Goal: Task Accomplishment & Management: Manage account settings

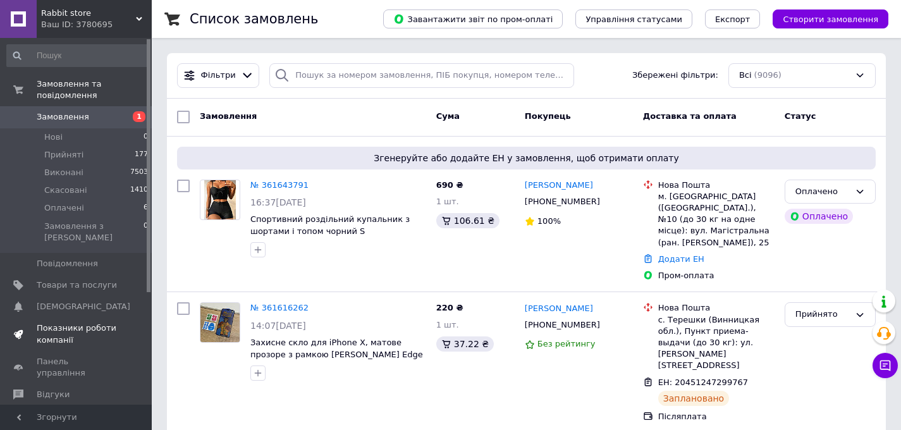
click at [56, 317] on link "Показники роботи компанії" at bounding box center [78, 333] width 156 height 33
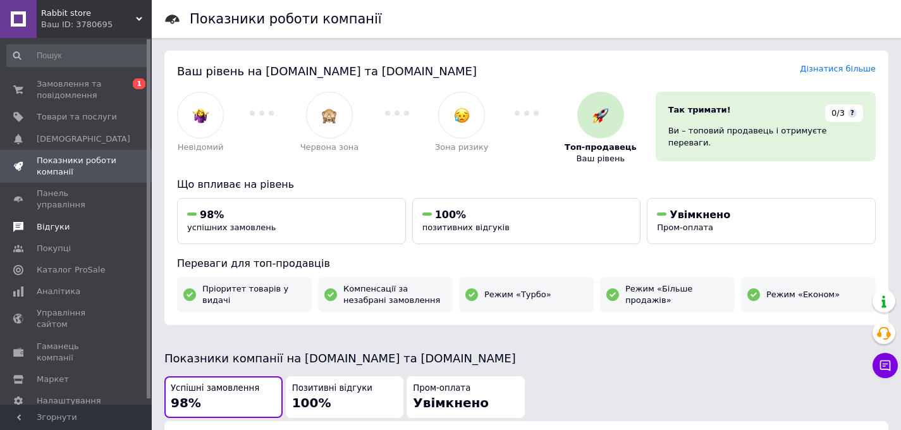
click at [55, 221] on span "Відгуки" at bounding box center [53, 226] width 33 height 11
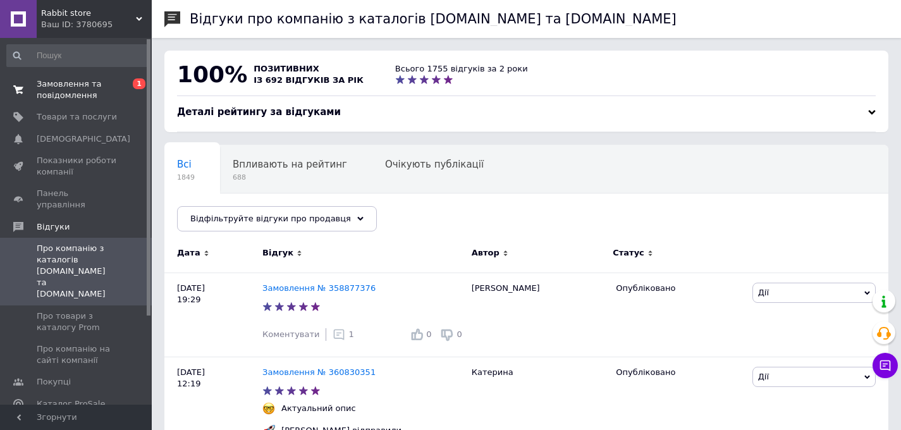
click at [85, 95] on span "Замовлення та повідомлення" at bounding box center [77, 89] width 80 height 23
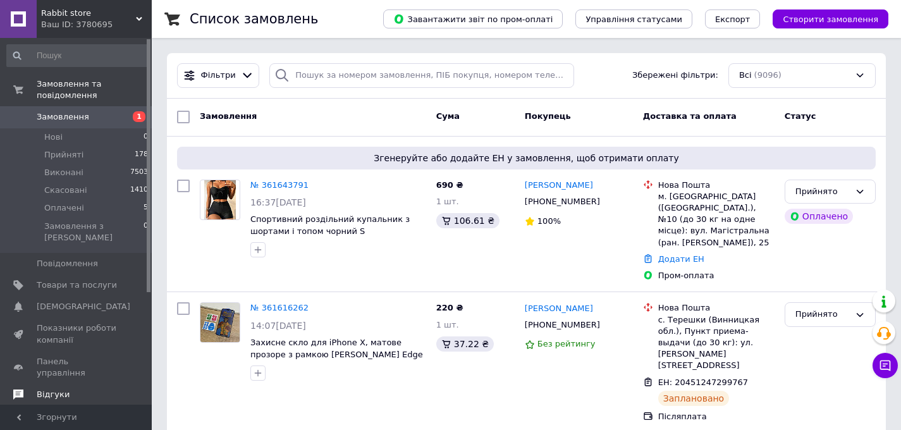
click at [57, 389] on span "Відгуки" at bounding box center [53, 394] width 33 height 11
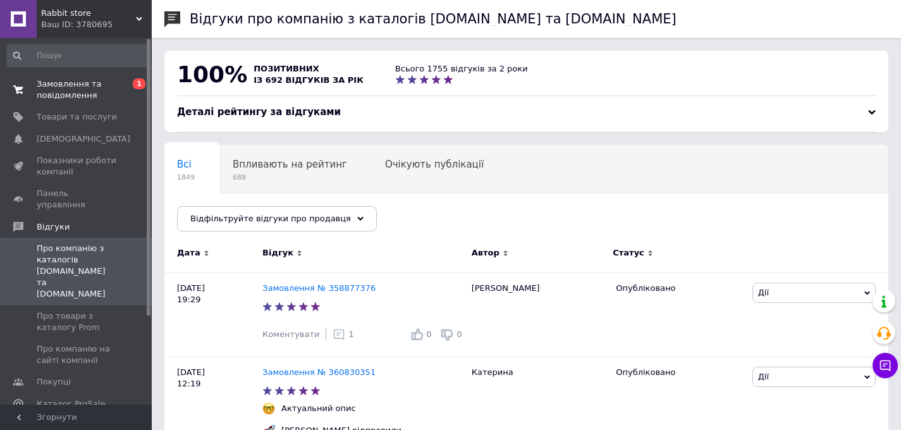
click at [90, 91] on span "Замовлення та повідомлення" at bounding box center [77, 89] width 80 height 23
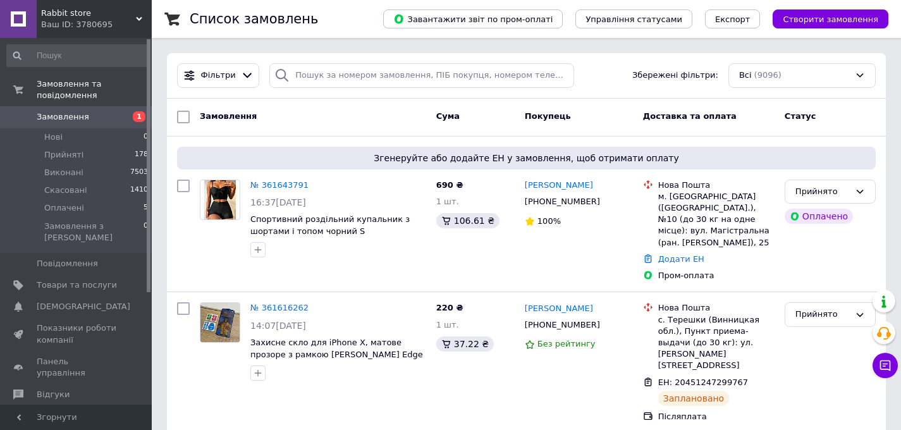
click at [103, 114] on span "Замовлення" at bounding box center [77, 116] width 80 height 11
click at [48, 296] on link "Сповіщення 0 0" at bounding box center [78, 306] width 156 height 21
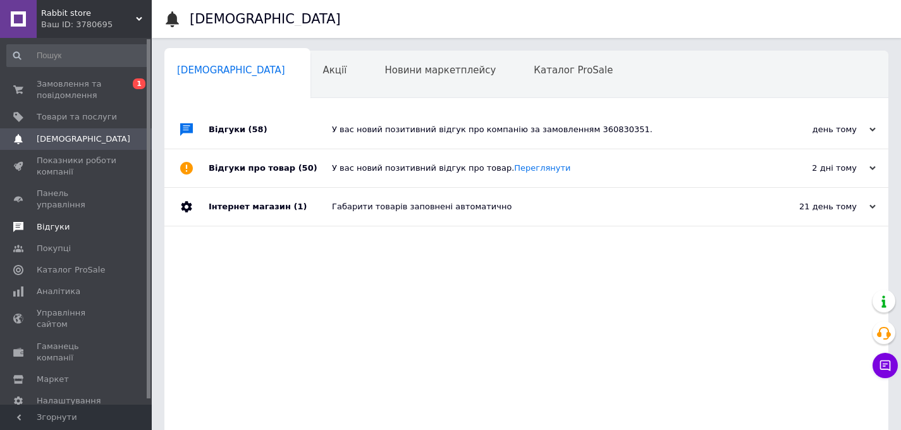
click at [52, 224] on link "Відгуки" at bounding box center [78, 226] width 156 height 21
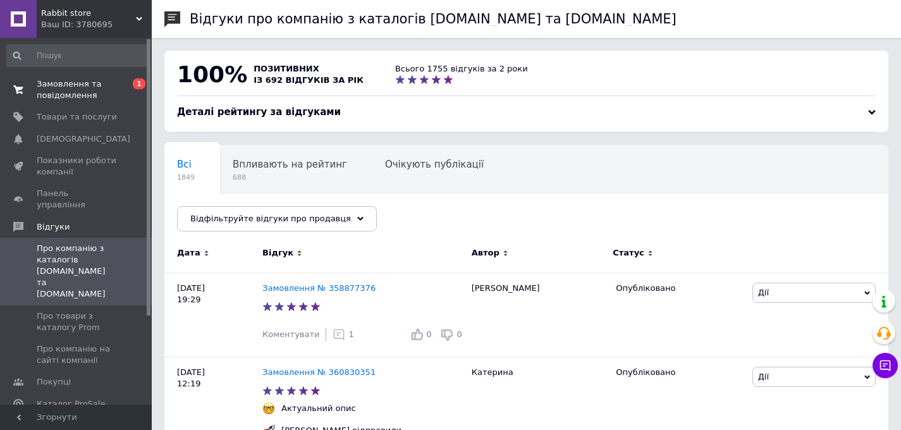
click at [59, 85] on span "Замовлення та повідомлення" at bounding box center [77, 89] width 80 height 23
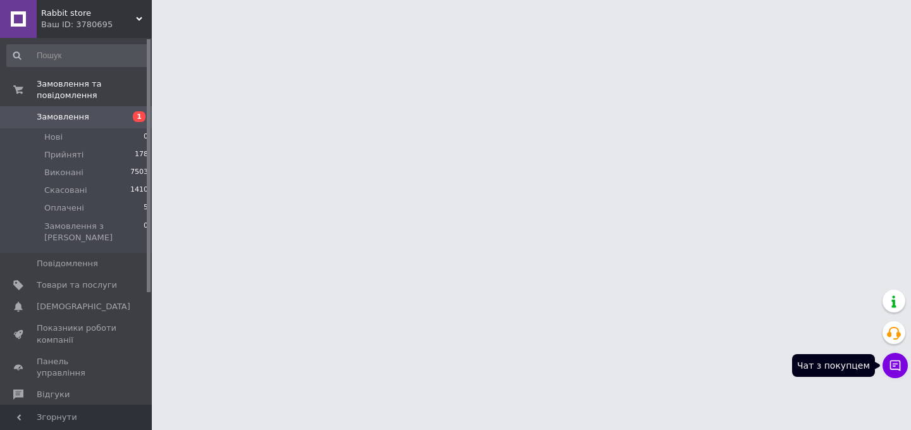
click at [894, 369] on icon at bounding box center [895, 365] width 11 height 11
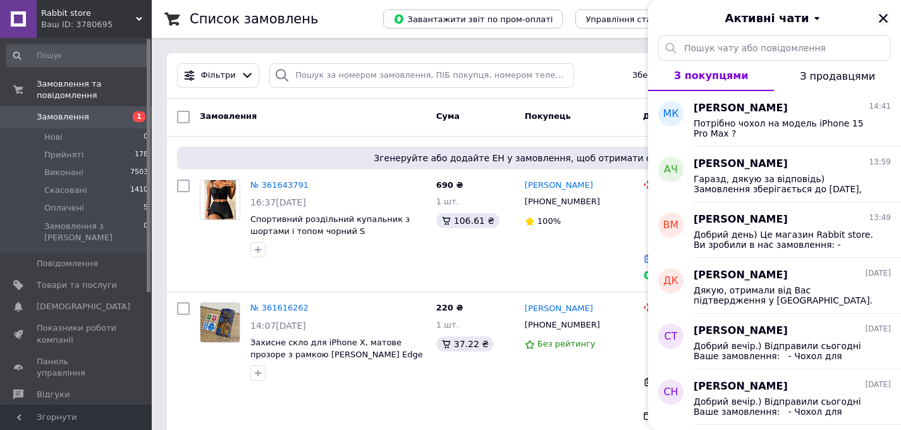
click at [894, 16] on div "Активні чати" at bounding box center [774, 17] width 253 height 35
click at [880, 22] on icon "Закрити" at bounding box center [883, 18] width 11 height 11
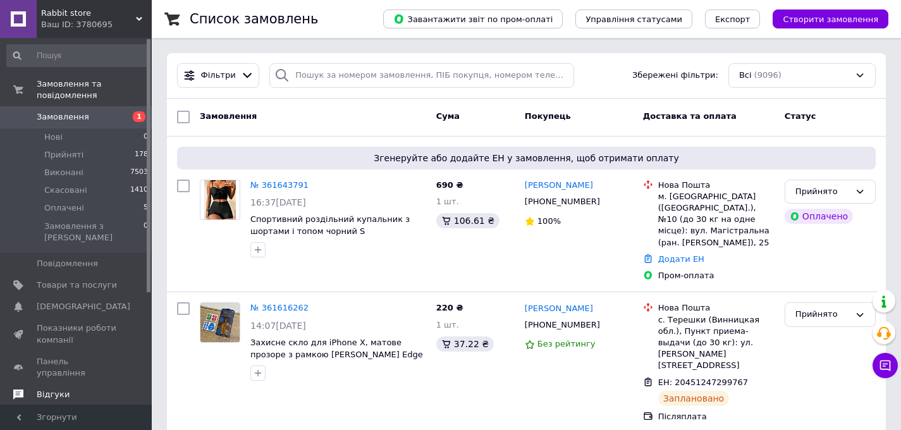
click at [69, 384] on link "Відгуки" at bounding box center [78, 394] width 156 height 21
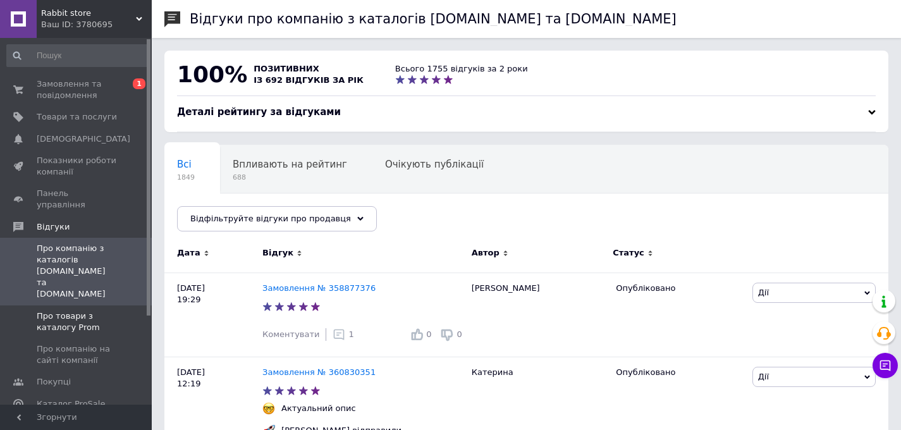
click at [65, 305] on link "Про товари з каталогу Prom" at bounding box center [78, 321] width 156 height 33
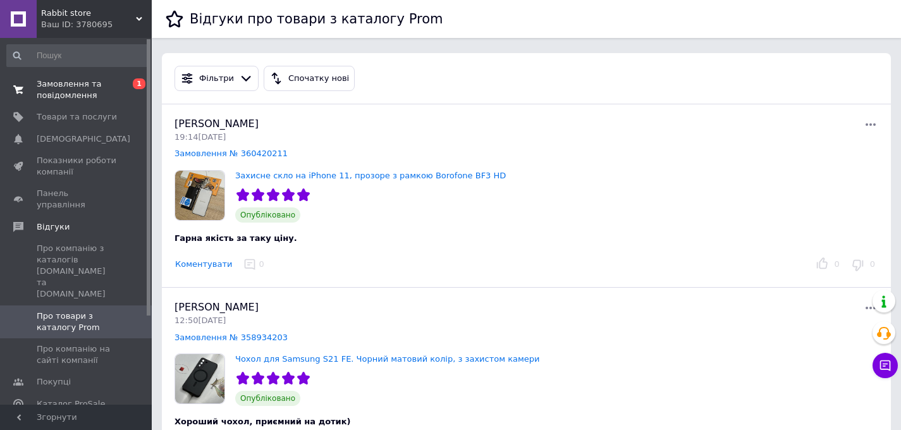
click at [113, 89] on span "Замовлення та повідомлення" at bounding box center [77, 89] width 80 height 23
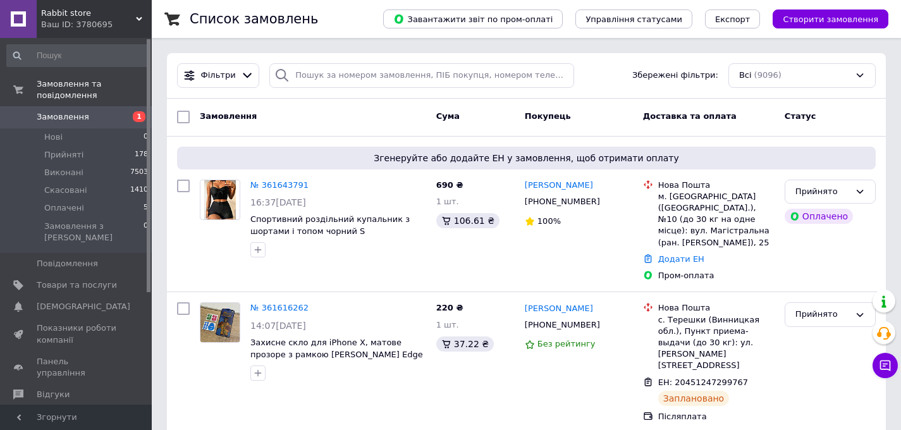
click at [875, 376] on div "Чат з покупцем" at bounding box center [885, 365] width 25 height 25
click at [881, 371] on icon at bounding box center [885, 365] width 13 height 13
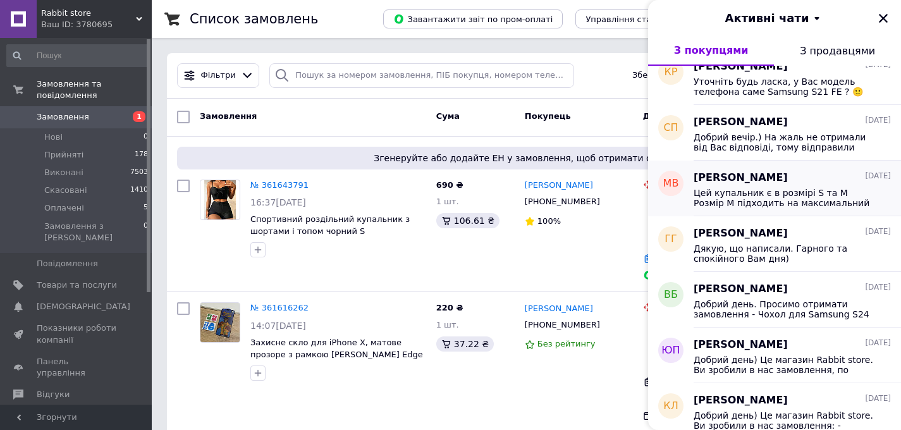
scroll to position [351, 0]
click at [785, 210] on div "[PERSON_NAME] [DATE] Цей купальник є в розмірі S та M Розмір М підходить на мак…" at bounding box center [797, 188] width 207 height 56
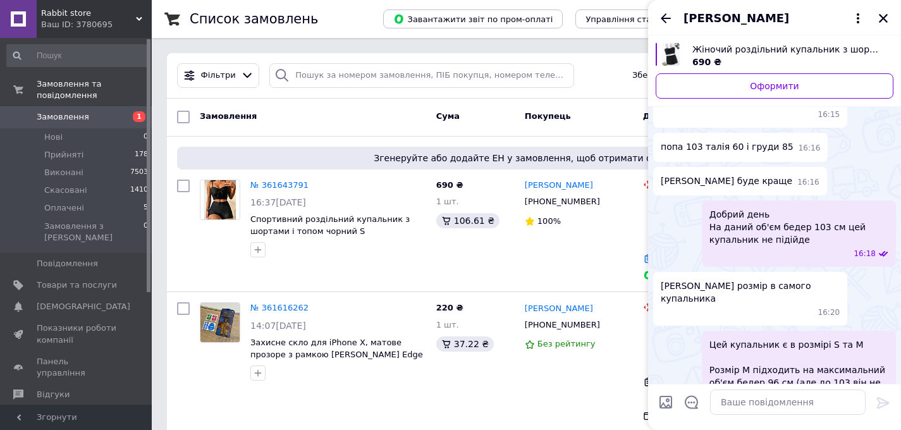
scroll to position [148, 0]
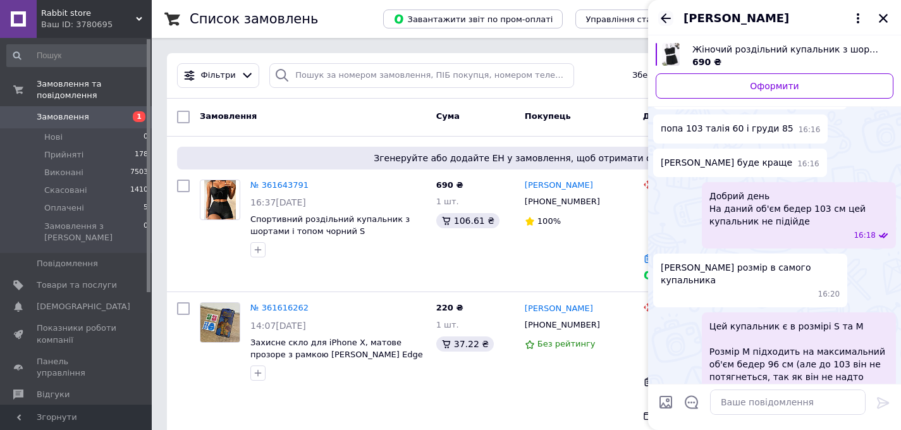
click at [663, 15] on icon "Назад" at bounding box center [666, 17] width 10 height 9
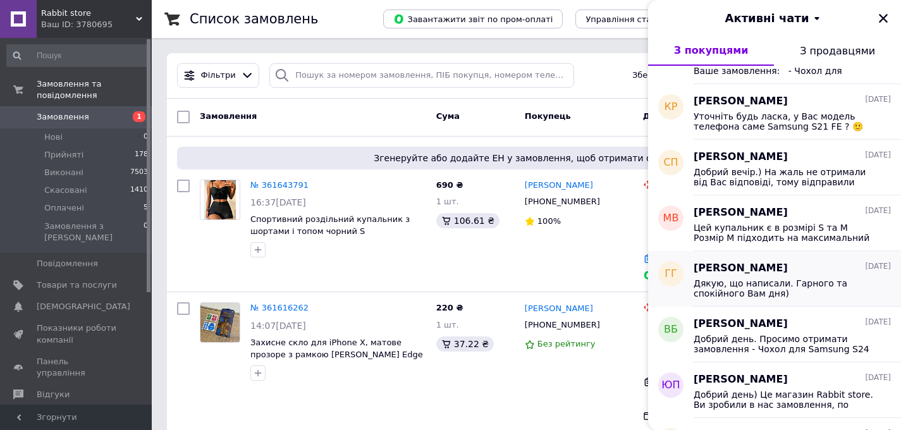
scroll to position [316, 0]
click at [804, 276] on div "Дякую, що написали. Гарного та спокійного Вам дня)" at bounding box center [792, 286] width 197 height 23
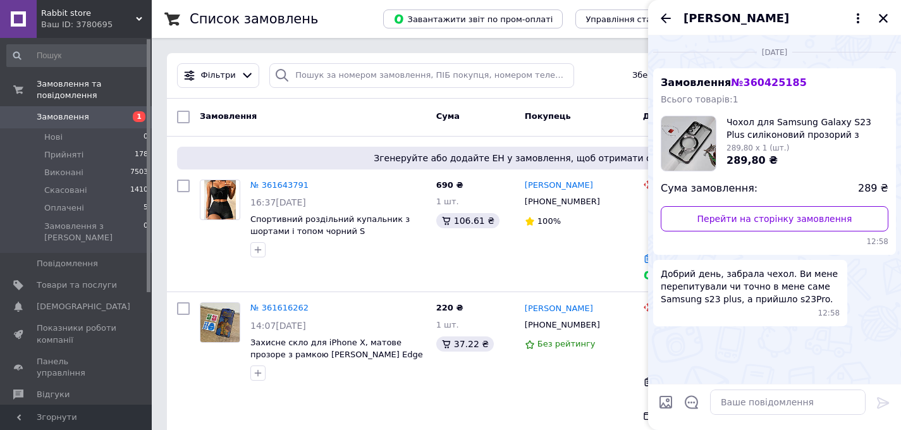
scroll to position [364, 0]
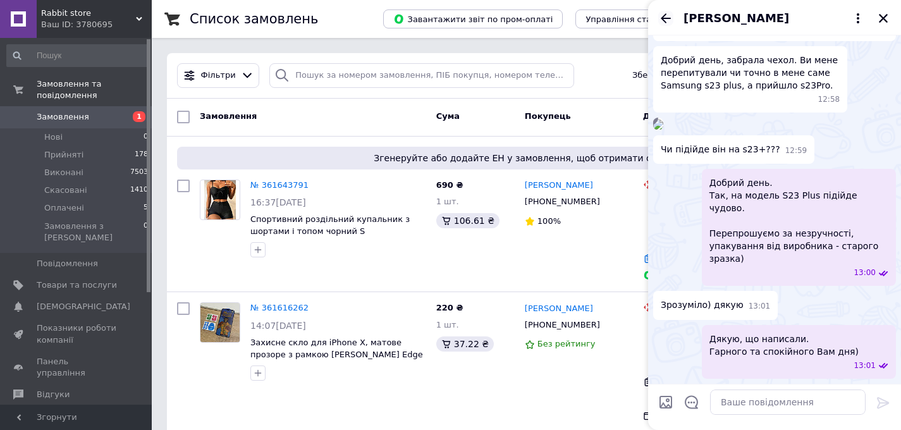
click at [668, 15] on icon "Назад" at bounding box center [665, 18] width 15 height 15
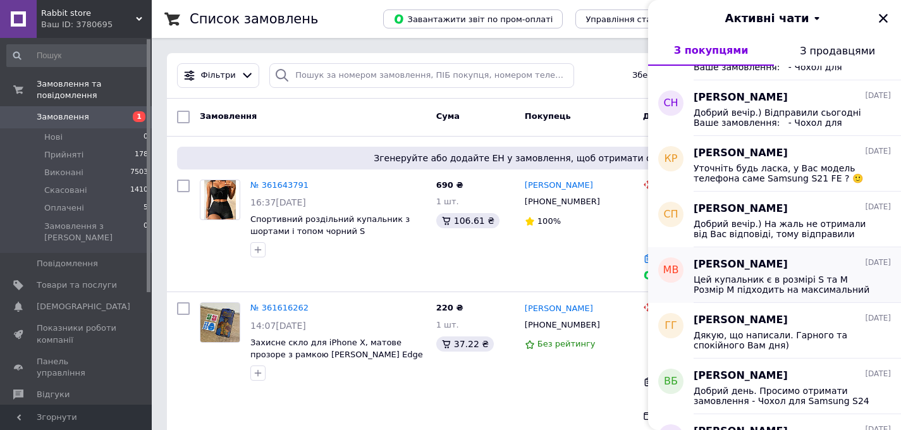
scroll to position [297, 0]
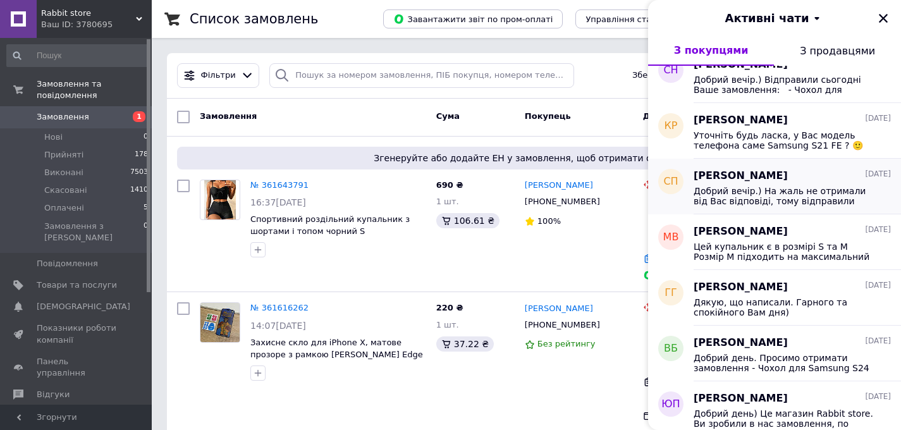
click at [765, 182] on span "[PERSON_NAME]" at bounding box center [741, 176] width 94 height 15
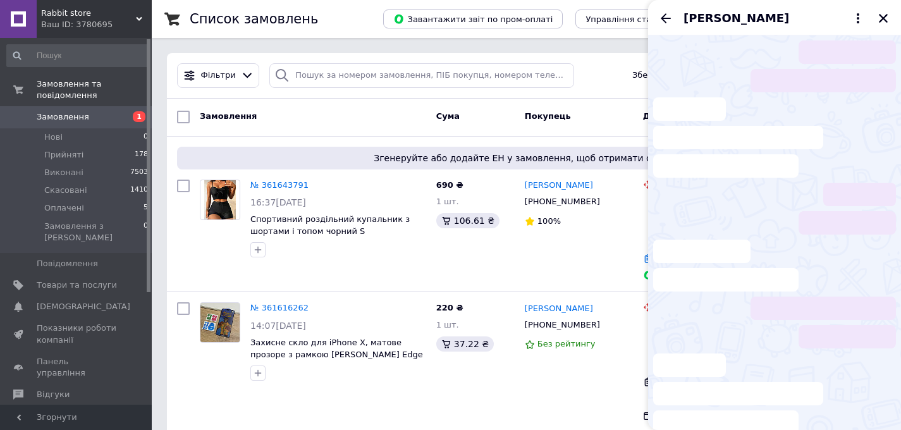
scroll to position [183, 0]
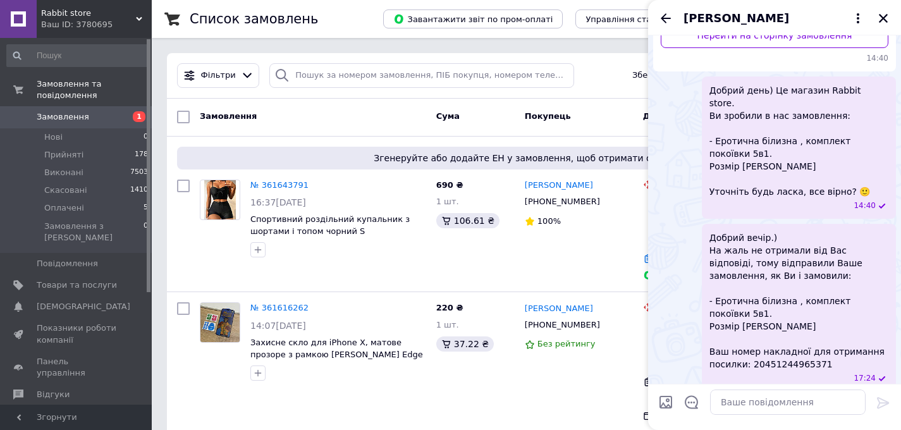
click at [795, 353] on span "Добрий вечір.) На жаль не отримали від Вас відповіді, тому відправили Ваше замо…" at bounding box center [798, 300] width 179 height 139
copy span "20451244965371"
click at [371, 63] on div "Фільтри Збережені фільтри: Всі (9096)" at bounding box center [526, 76] width 719 height 46
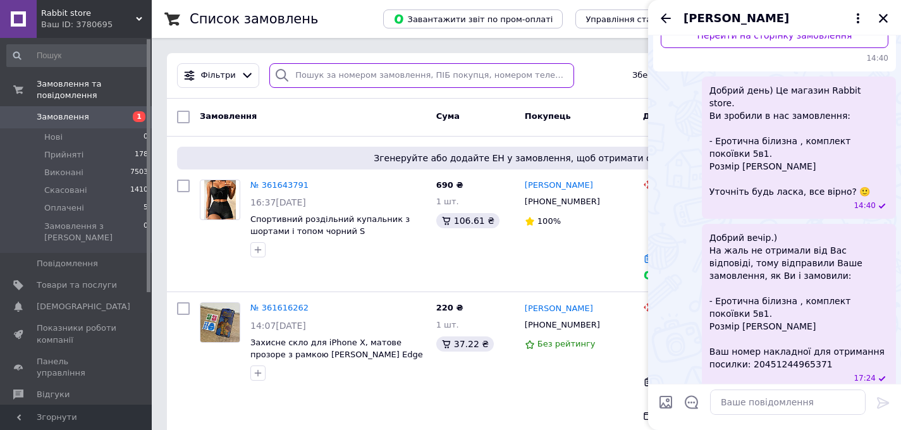
click at [371, 73] on input "search" at bounding box center [421, 75] width 305 height 25
paste input "20451244965371"
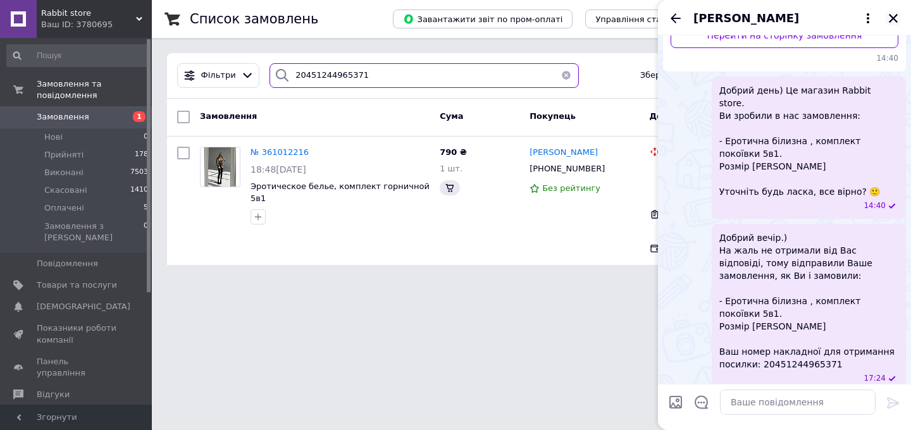
type input "20451244965371"
click at [887, 15] on icon "Закрити" at bounding box center [892, 18] width 11 height 11
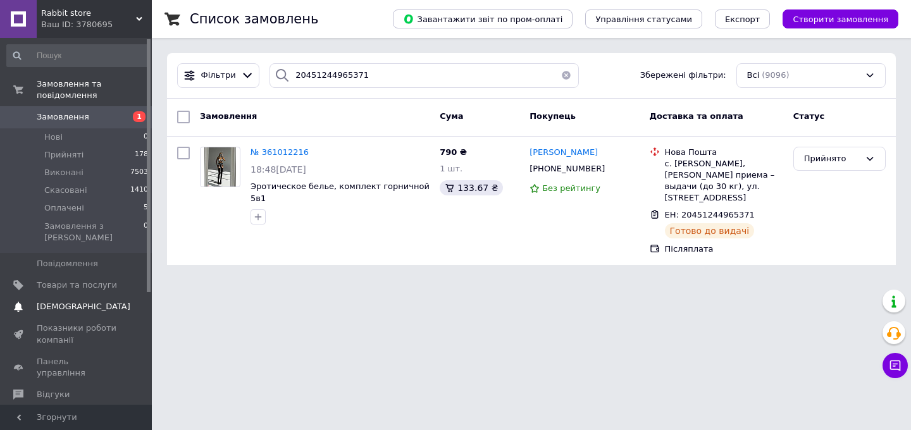
click at [100, 301] on span "[DEMOGRAPHIC_DATA]" at bounding box center [77, 306] width 80 height 11
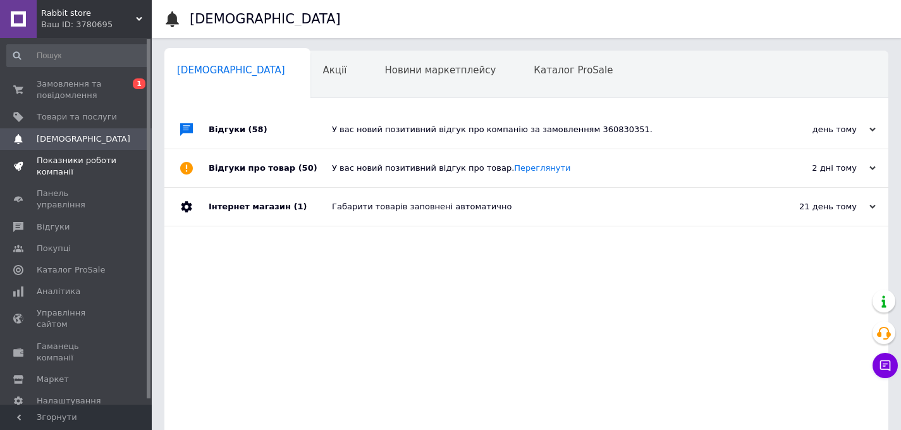
click at [85, 172] on span "Показники роботи компанії" at bounding box center [77, 166] width 80 height 23
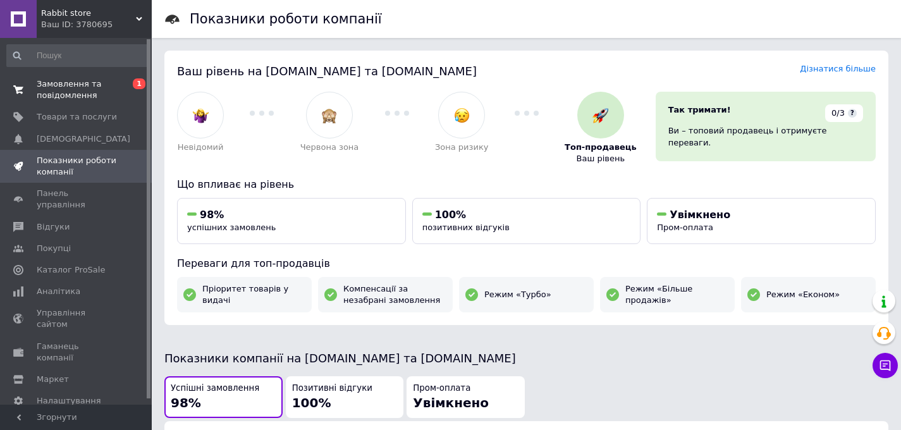
click at [88, 98] on span "Замовлення та повідомлення" at bounding box center [77, 89] width 80 height 23
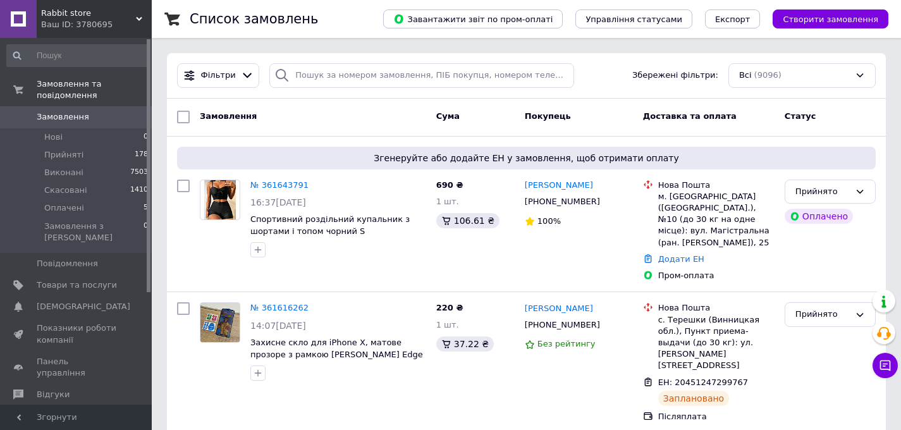
click at [97, 111] on span "Замовлення" at bounding box center [77, 116] width 80 height 11
